Goal: Transaction & Acquisition: Purchase product/service

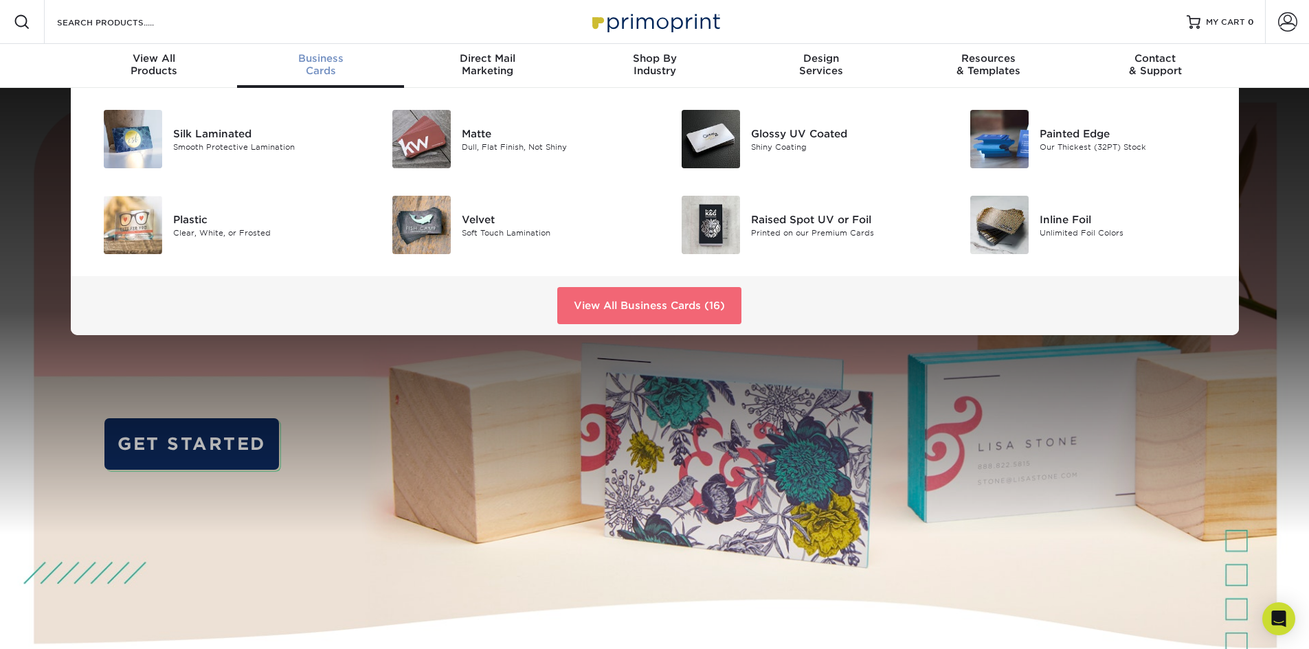
click at [661, 303] on link "View All Business Cards (16)" at bounding box center [649, 305] width 184 height 37
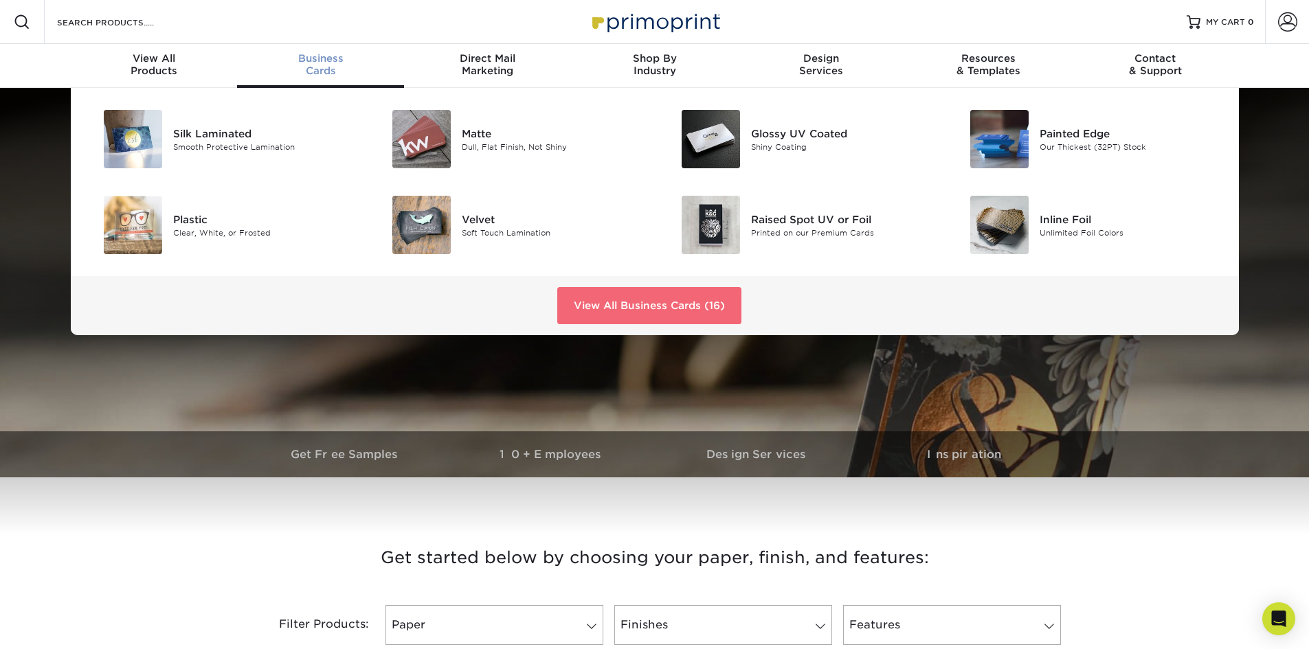
click at [629, 304] on link "View All Business Cards (16)" at bounding box center [649, 305] width 184 height 37
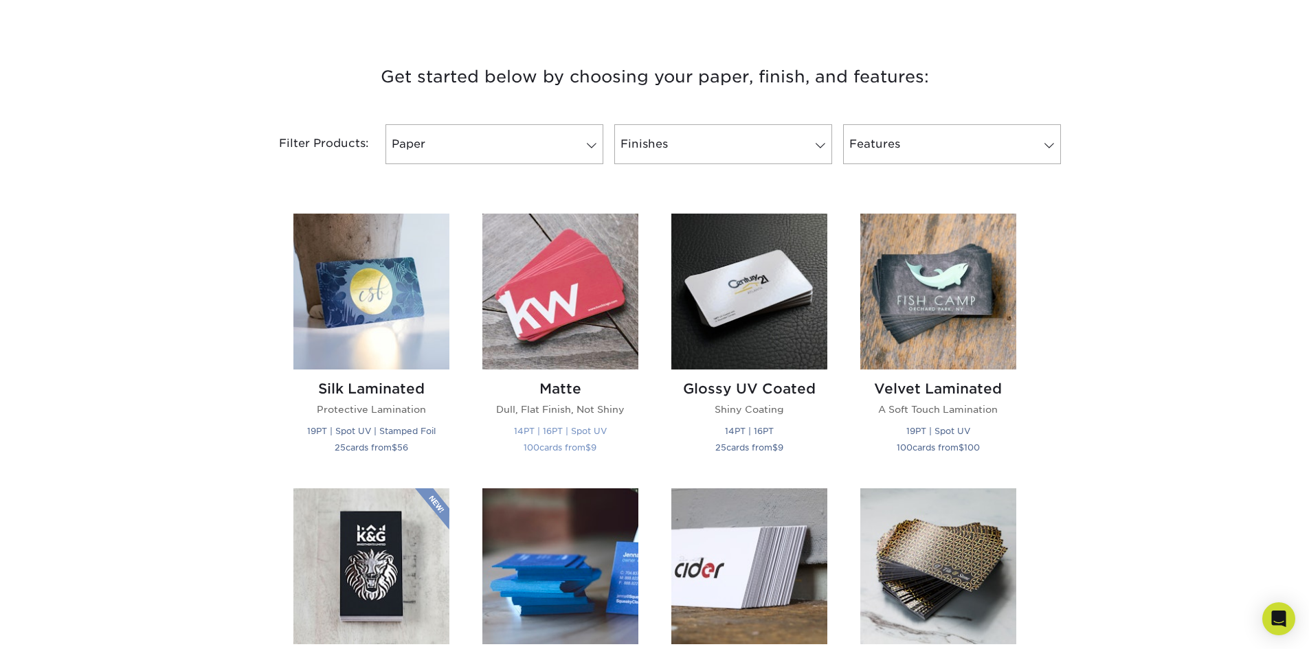
scroll to position [412, 0]
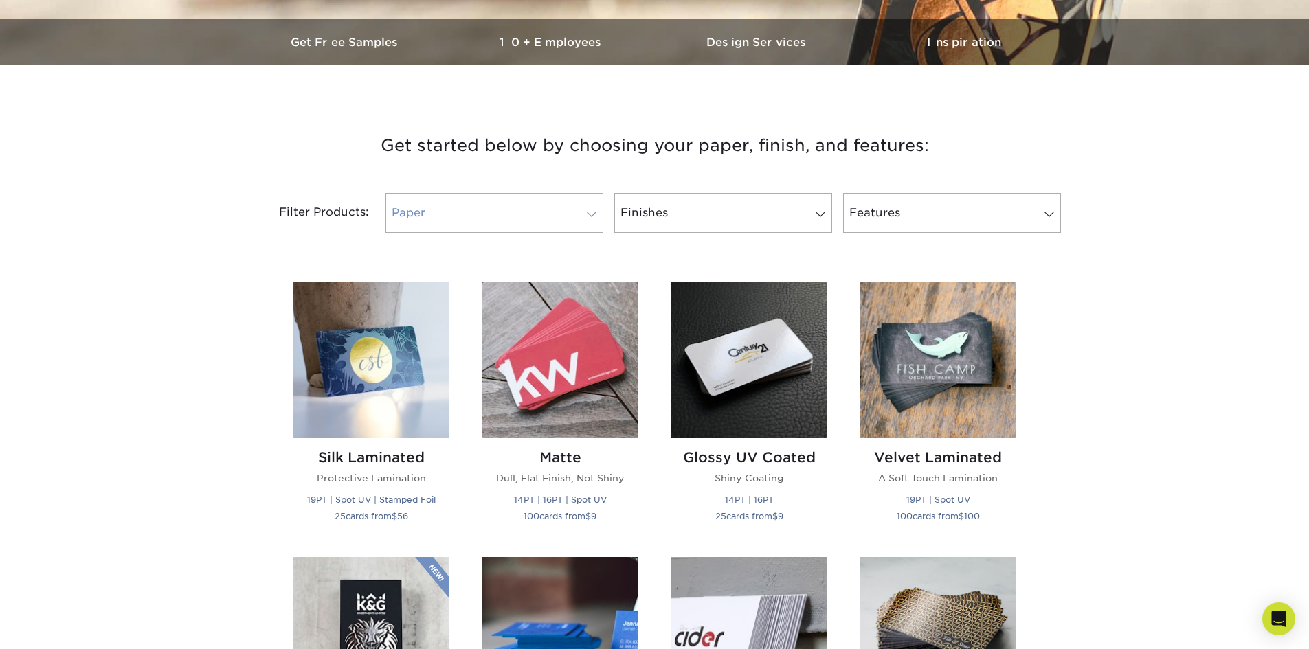
click at [592, 216] on span at bounding box center [591, 214] width 19 height 11
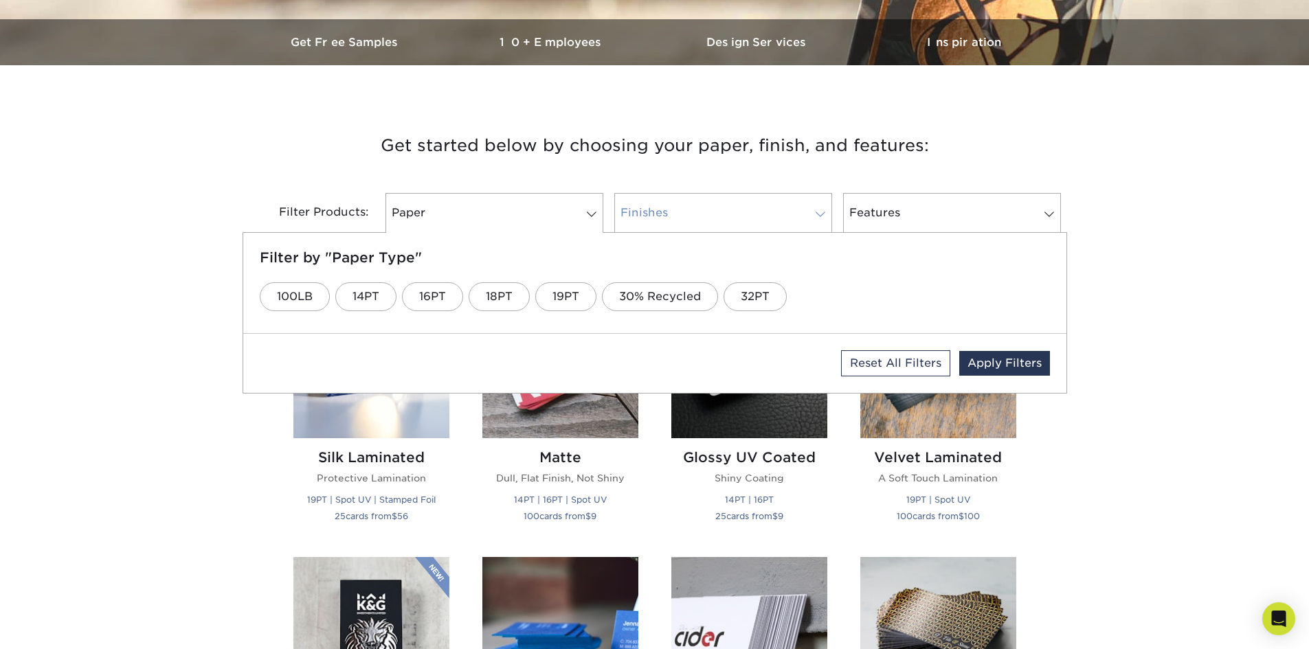
click at [820, 211] on span at bounding box center [820, 214] width 19 height 11
click at [1044, 208] on link "Features" at bounding box center [952, 213] width 218 height 40
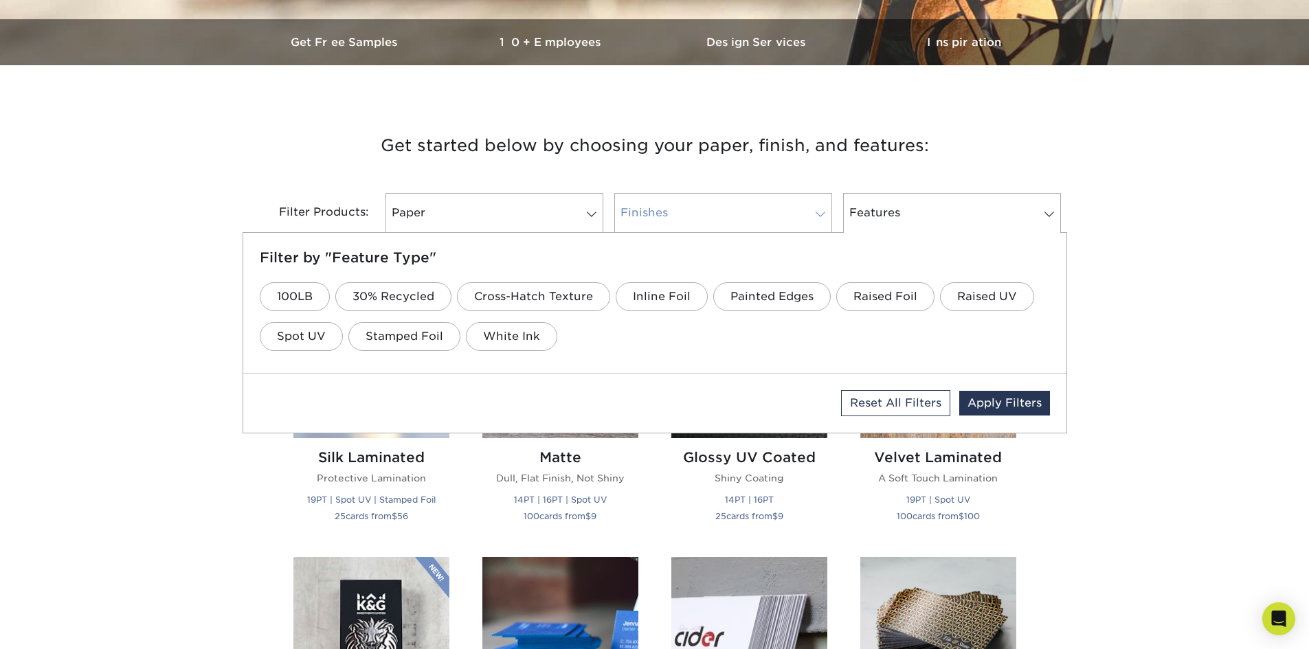
click at [818, 210] on span at bounding box center [820, 214] width 19 height 11
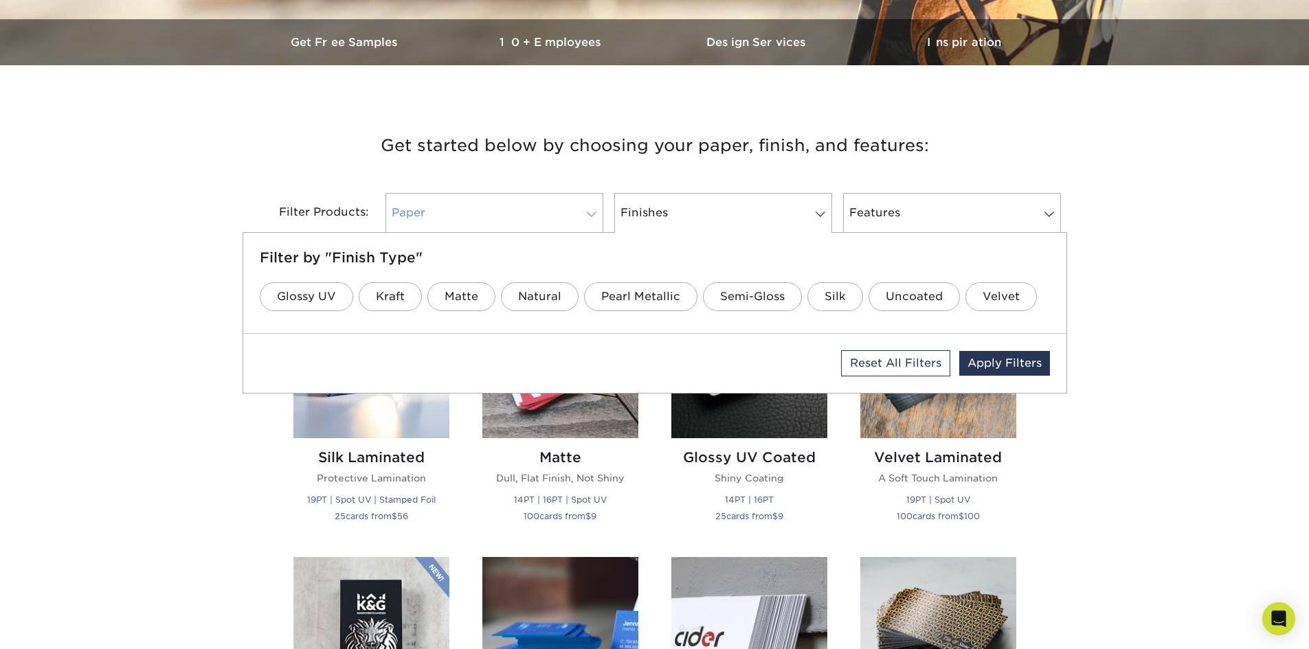
click at [592, 211] on span at bounding box center [591, 214] width 19 height 11
click at [298, 291] on link "100LB" at bounding box center [295, 296] width 70 height 29
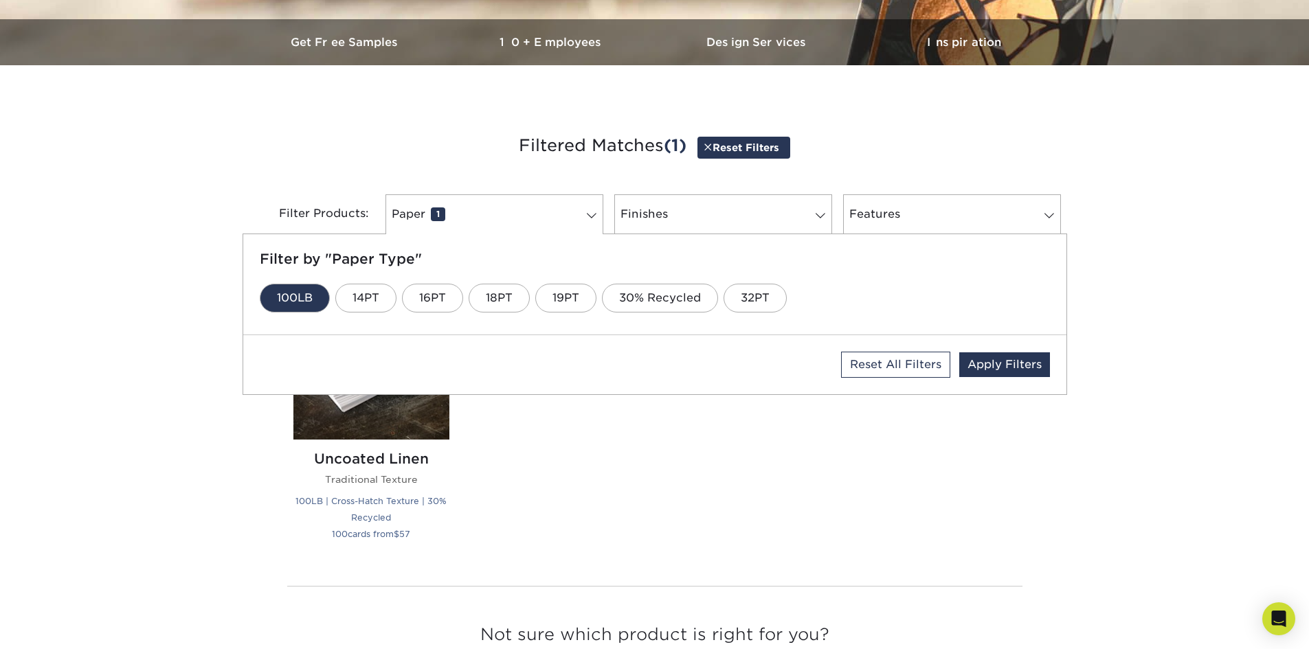
click at [610, 462] on div "Silk Laminated Protective Lamination 19PT | Spot UV | Stamped Foil 25 cards fro…" at bounding box center [655, 420] width 756 height 307
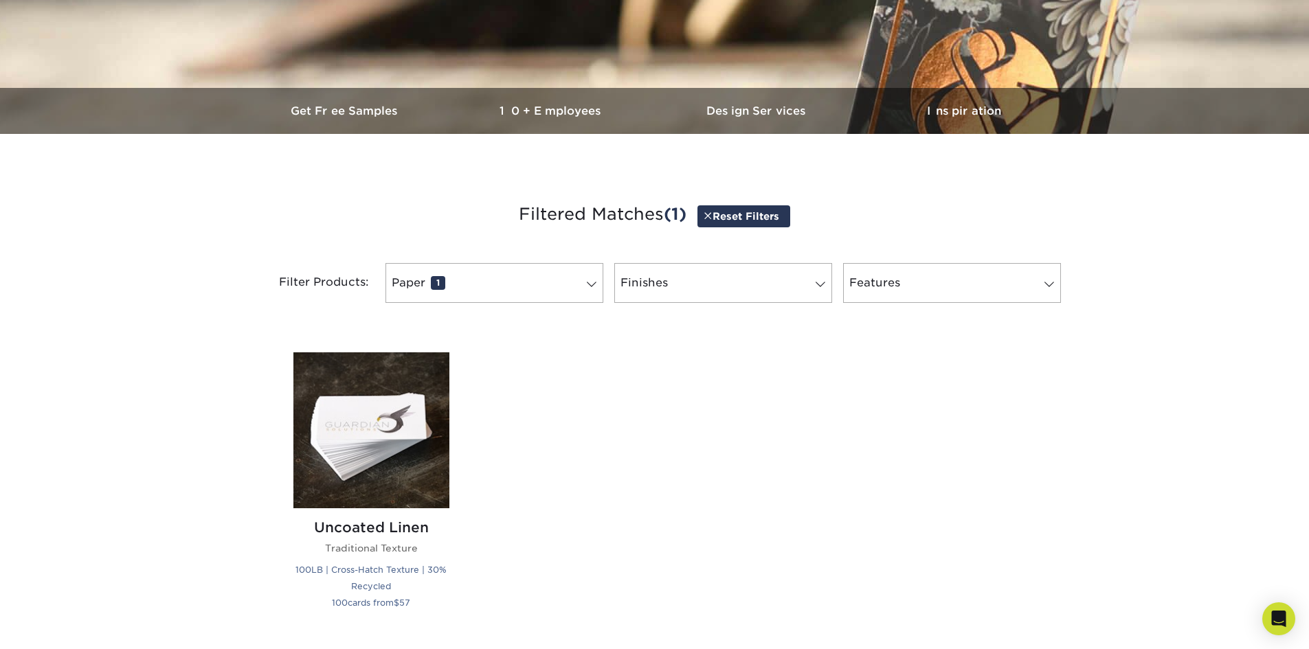
scroll to position [0, 0]
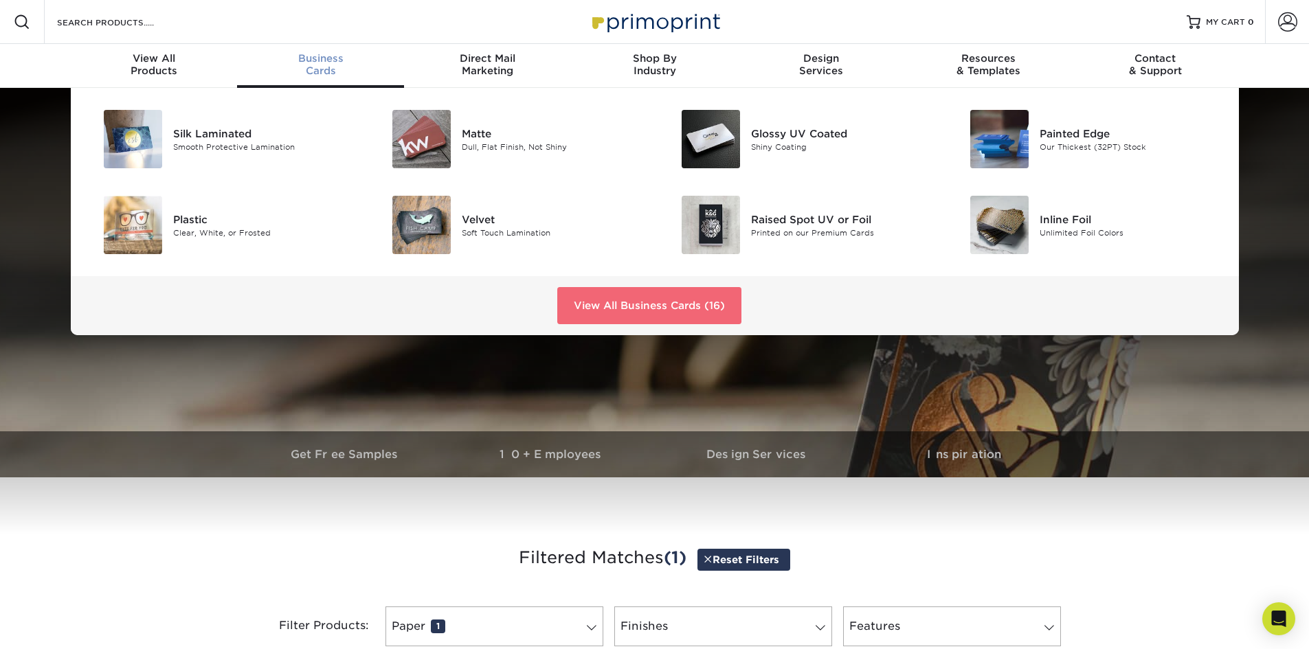
click at [643, 297] on link "View All Business Cards (16)" at bounding box center [649, 305] width 184 height 37
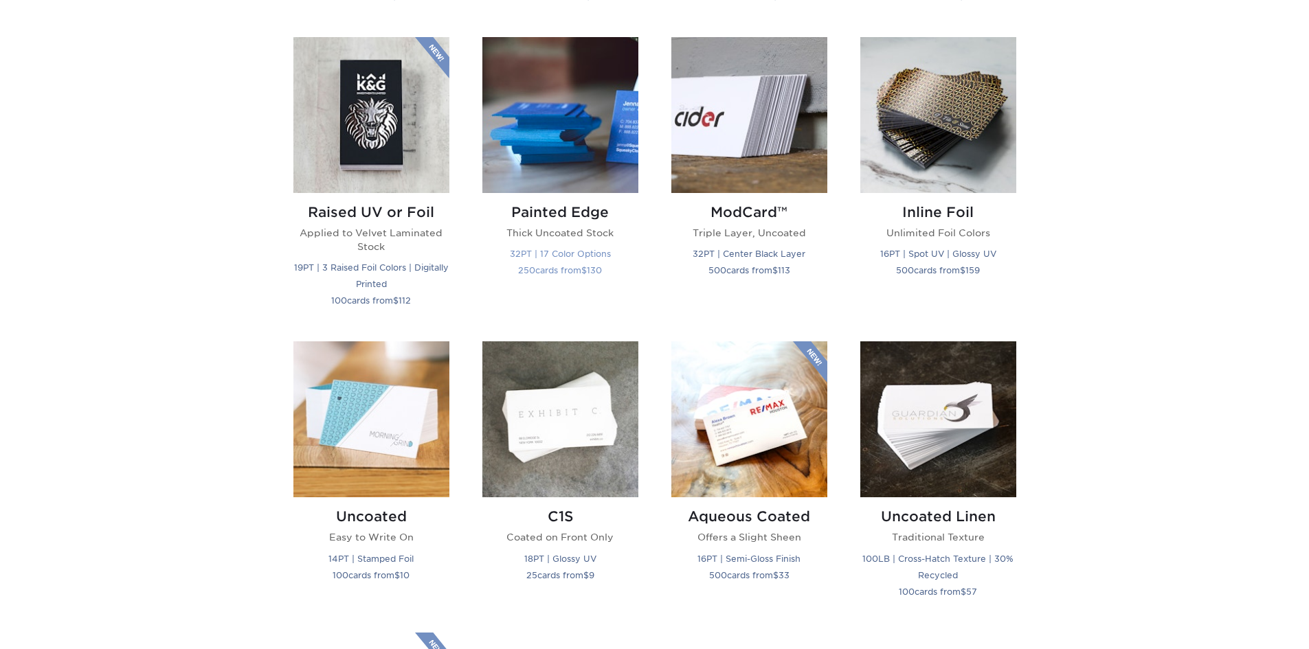
scroll to position [1031, 0]
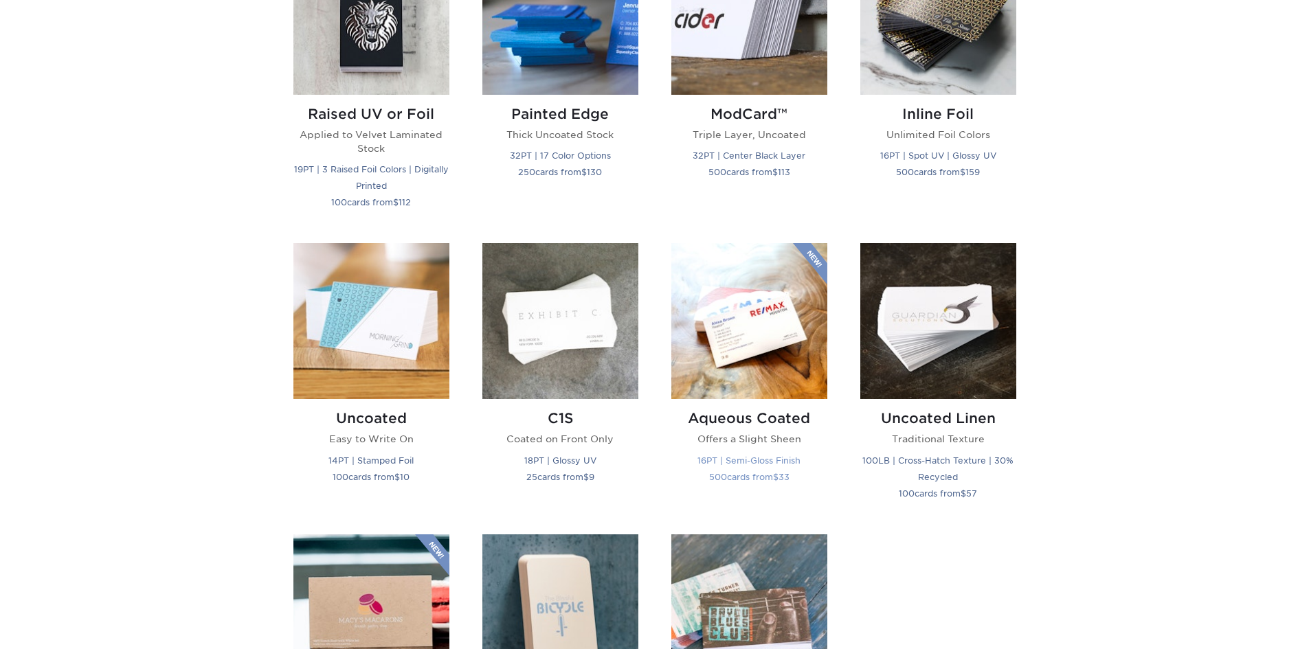
click at [744, 418] on h2 "Aqueous Coated" at bounding box center [749, 418] width 156 height 16
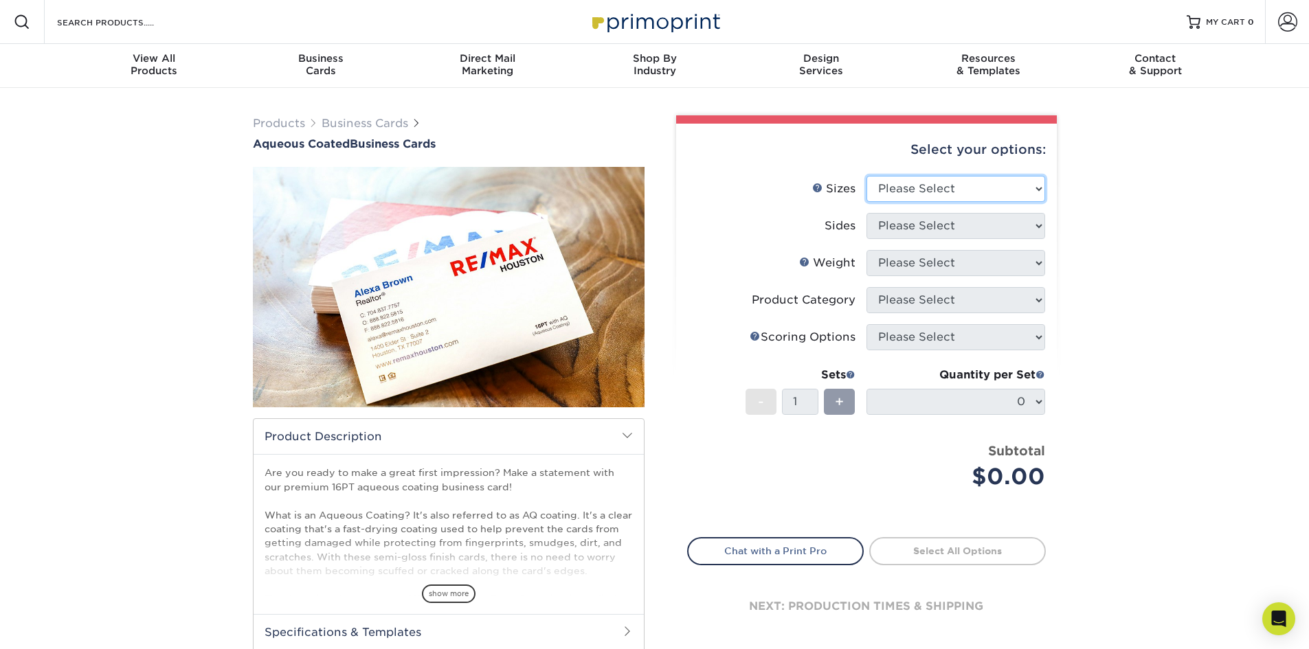
click at [1036, 182] on select "Please Select 1.5" x 3.5" - Mini 1.75" x 3.5" - Mini 2" x 3" - Mini 2" x 3.5" -…" at bounding box center [955, 189] width 179 height 26
select select "2.00x3.50"
click at [866, 176] on select "Please Select 1.5" x 3.5" - Mini 1.75" x 3.5" - Mini 2" x 3" - Mini 2" x 3.5" -…" at bounding box center [955, 189] width 179 height 26
click at [1036, 221] on select "Please Select Print Both Sides Print Front Only" at bounding box center [955, 226] width 179 height 26
select select "32d3c223-f82c-492b-b915-ba065a00862f"
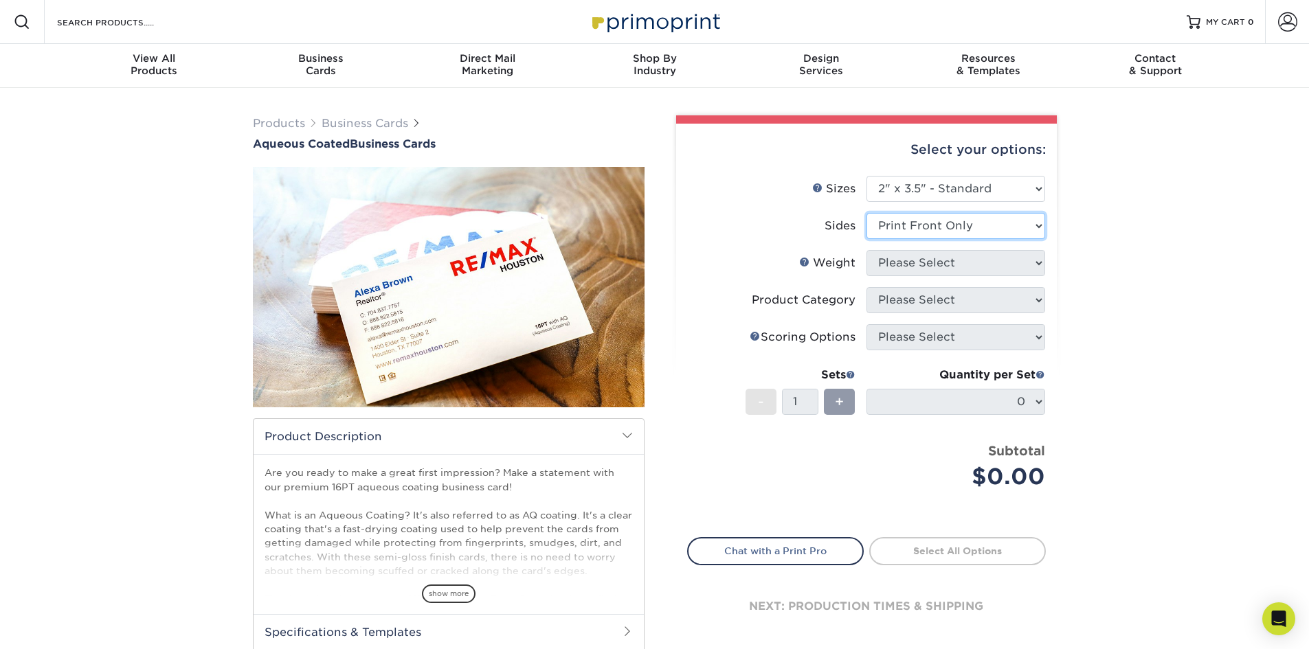
click at [866, 213] on select "Please Select Print Both Sides Print Front Only" at bounding box center [955, 226] width 179 height 26
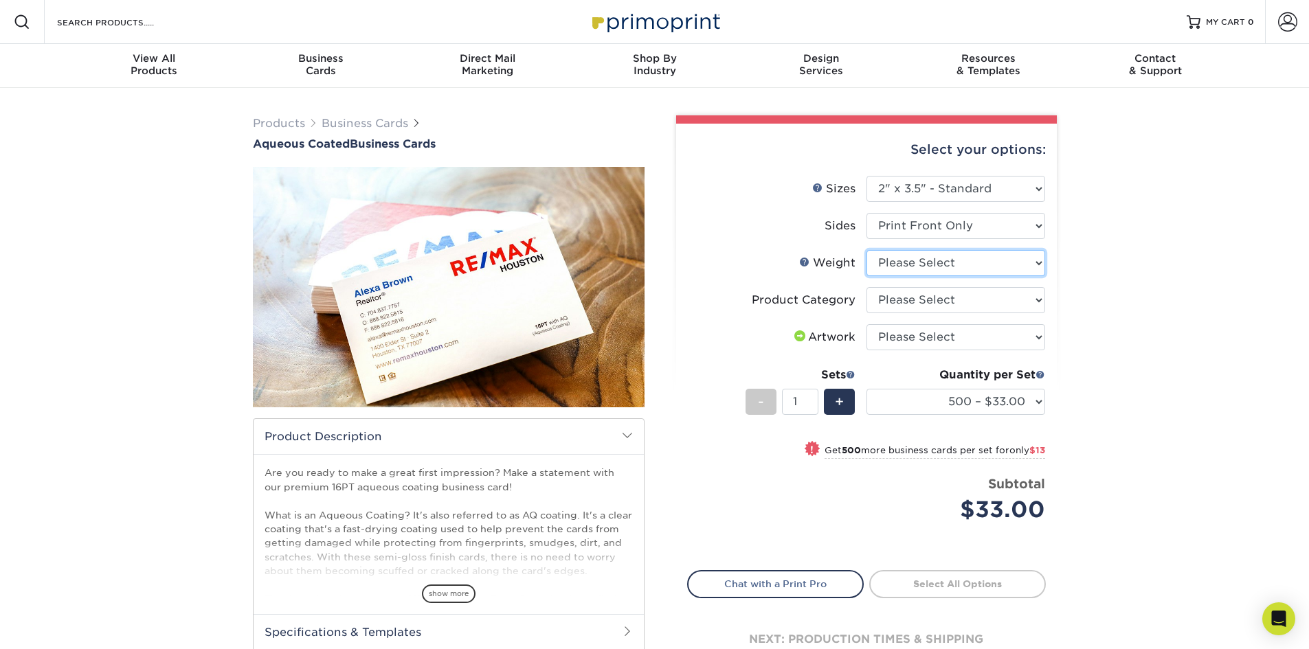
click at [1037, 262] on select "Please Select 16PT" at bounding box center [955, 263] width 179 height 26
select select "16PT"
click at [866, 250] on select "Please Select 16PT" at bounding box center [955, 263] width 179 height 26
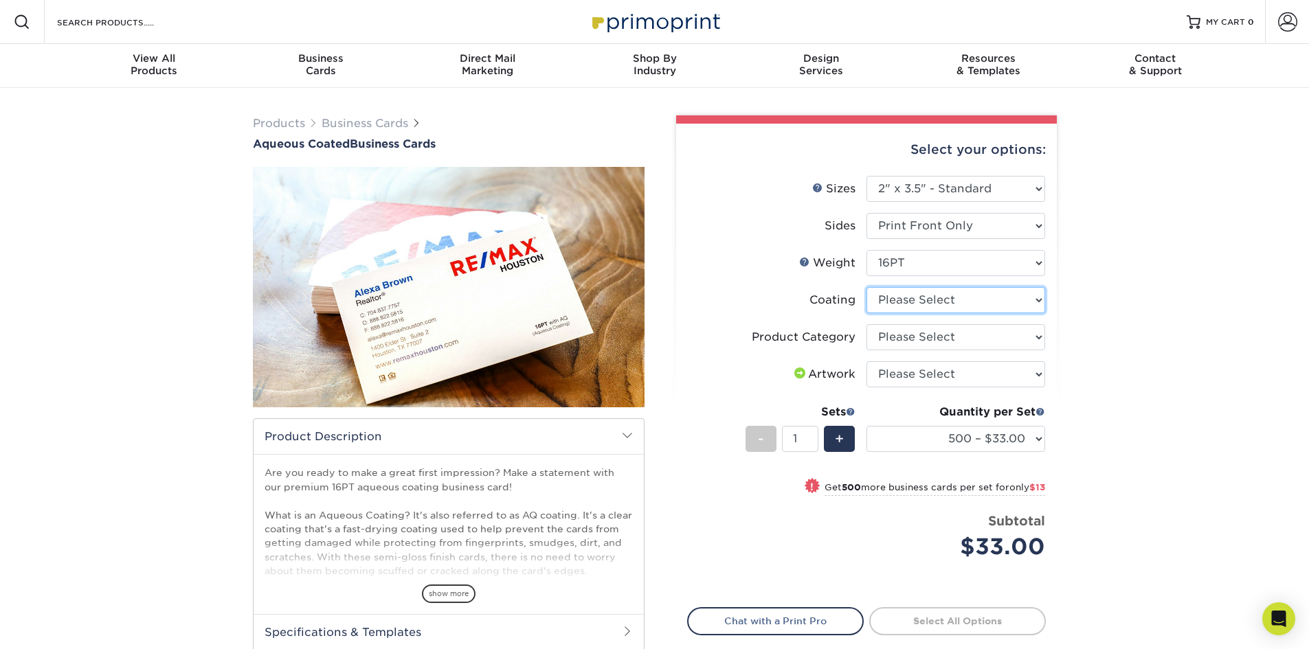
click at [1035, 297] on select at bounding box center [955, 300] width 179 height 26
select select "d41dab50-ff65-4f4f-bb17-2afe4d36ae33"
click at [866, 287] on select at bounding box center [955, 300] width 179 height 26
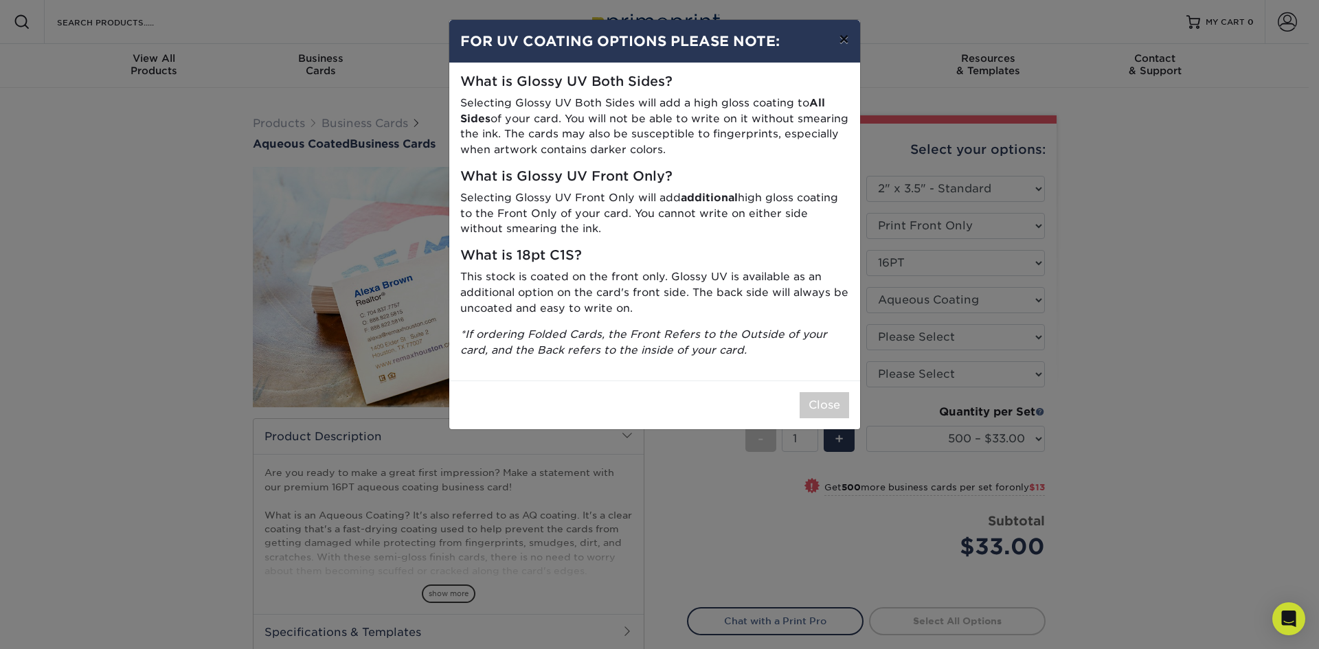
click at [842, 35] on button "×" at bounding box center [844, 39] width 32 height 38
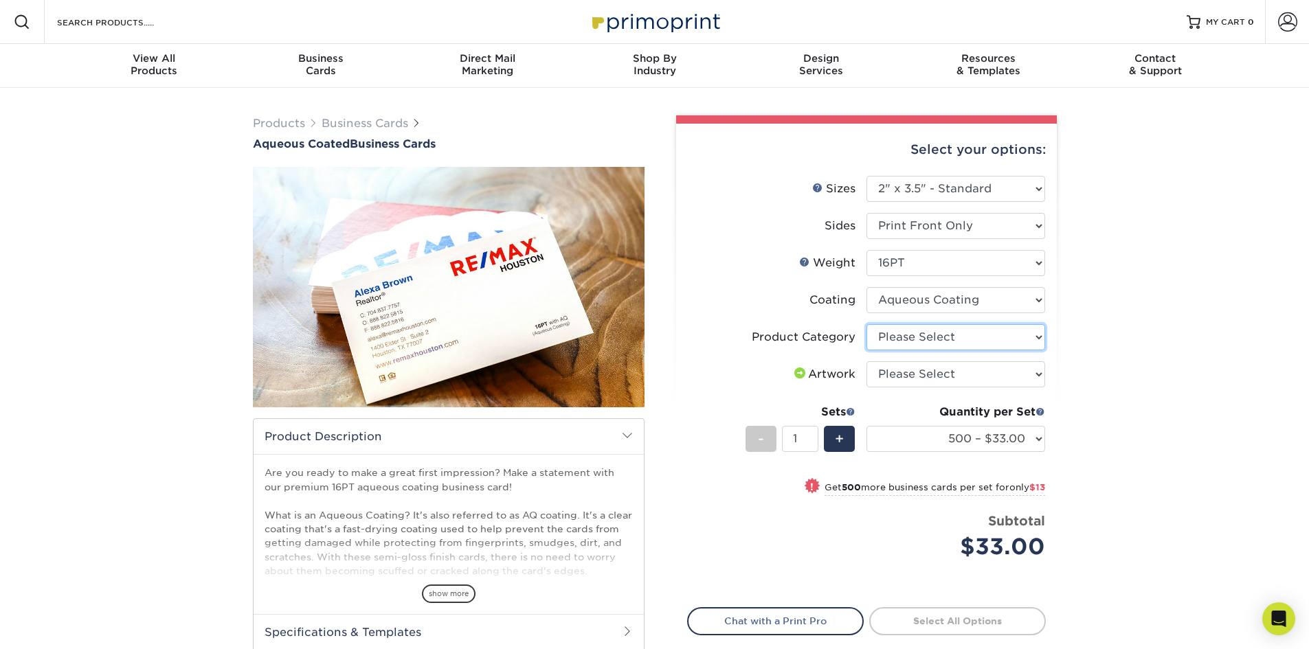
click at [1036, 333] on select "Please Select Business Cards" at bounding box center [955, 337] width 179 height 26
select select "3b5148f1-0588-4f88-a218-97bcfdce65c1"
click at [866, 324] on select "Please Select Business Cards" at bounding box center [955, 337] width 179 height 26
click at [1037, 429] on select "500 – $33.00 1000 – $46.00 2500 – $95.00 5000 – $141.00 7500 – $220.00 10000 – …" at bounding box center [955, 439] width 179 height 26
select select "1000 – $46.00"
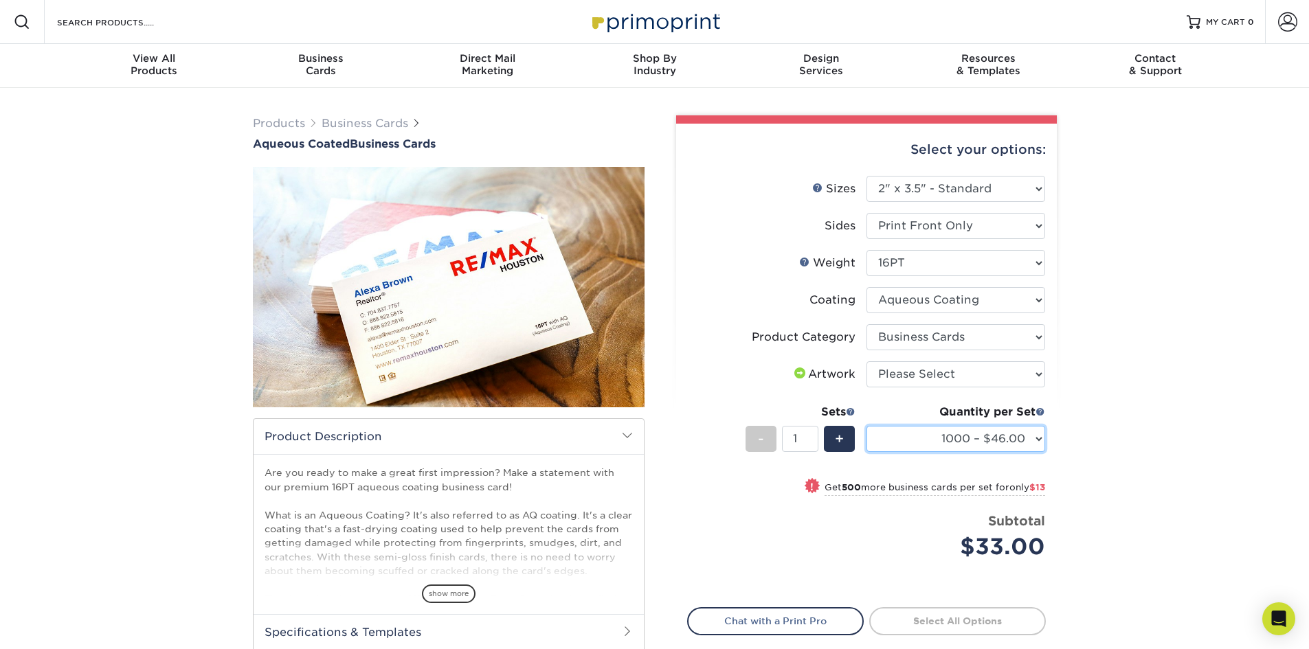
click at [866, 426] on select "500 – $33.00 1000 – $46.00 2500 – $95.00 5000 – $141.00 7500 – $220.00 10000 – …" at bounding box center [955, 439] width 179 height 26
